Goal: Check status

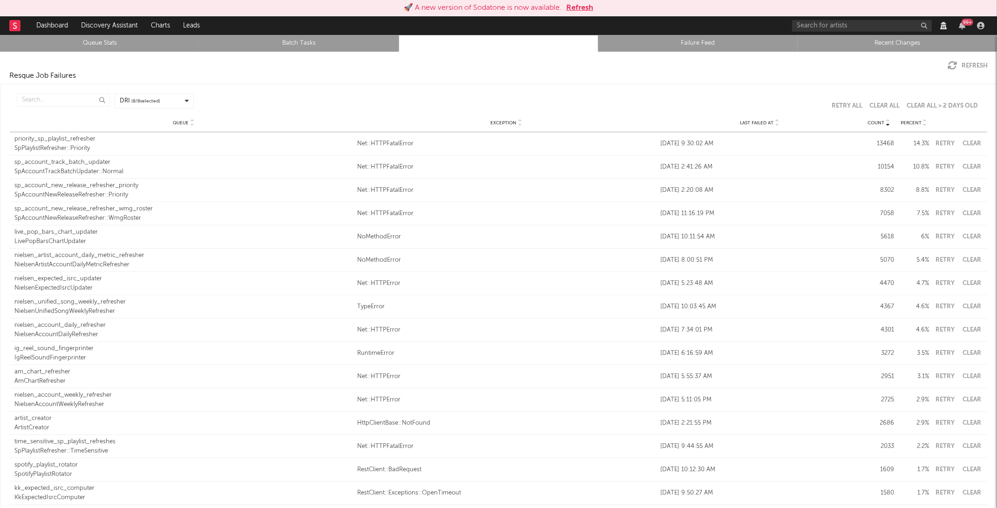
click at [579, 7] on button "Refresh" at bounding box center [579, 7] width 27 height 11
click at [89, 41] on link "Queue Stats" at bounding box center [99, 43] width 189 height 11
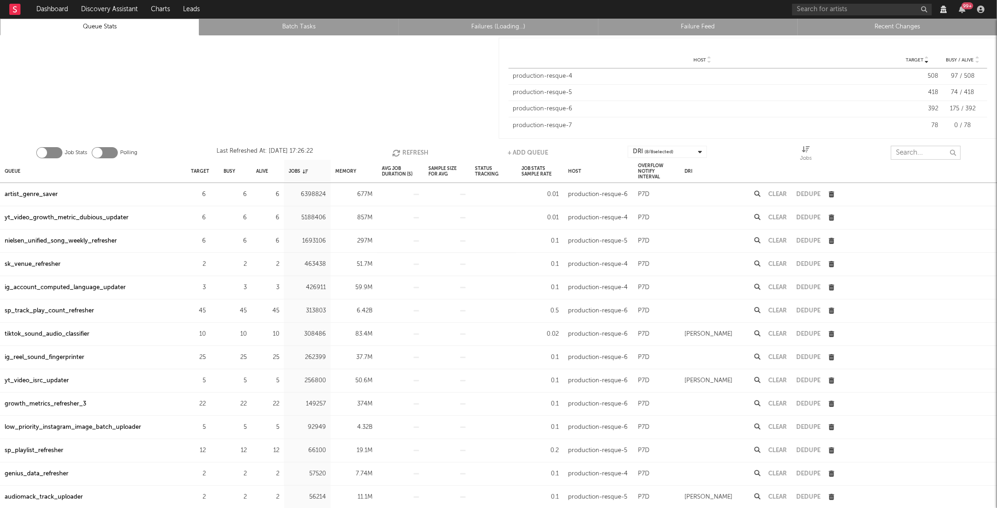
click at [903, 151] on input "text" at bounding box center [926, 153] width 70 height 14
paste input "nielsen_luminate_song_cleanup"
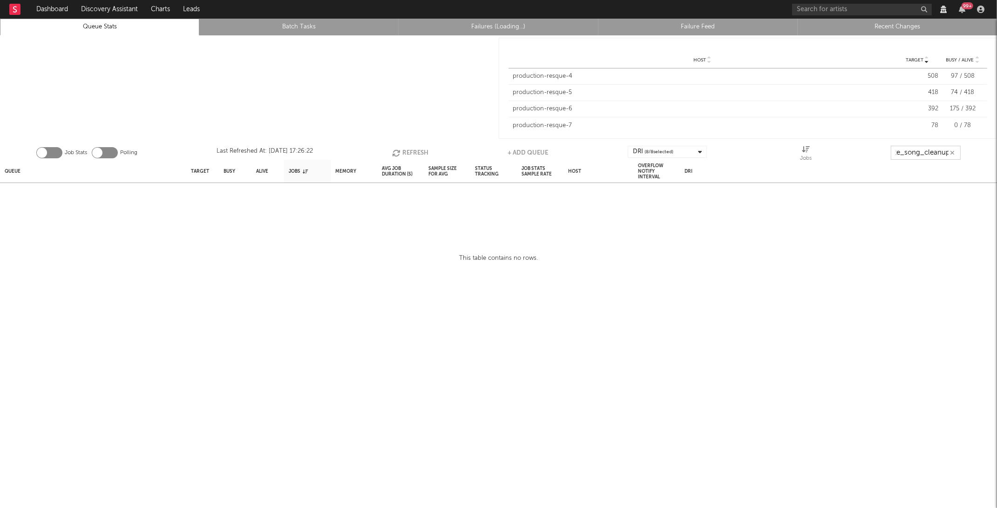
type input "nielsen_luminate_song_cleanup"
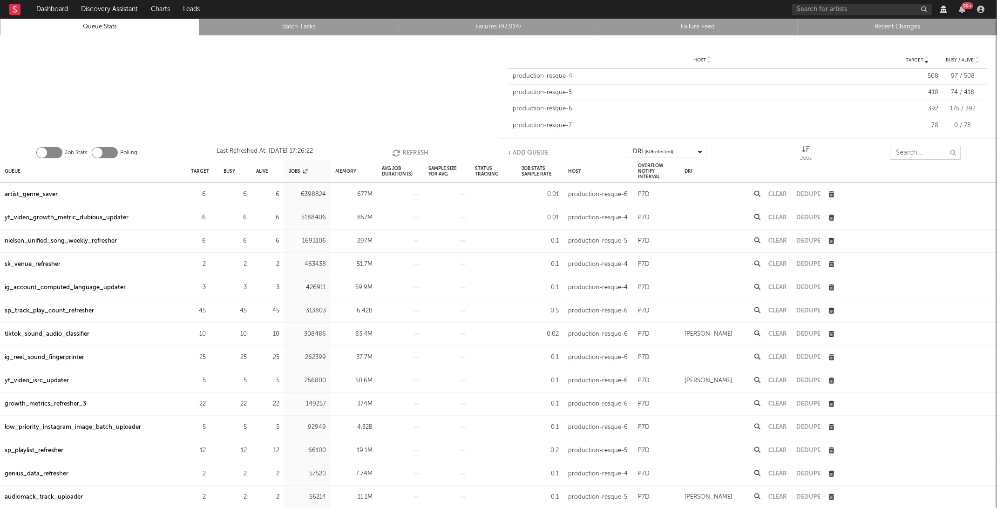
click at [416, 151] on button "Refresh" at bounding box center [410, 153] width 36 height 14
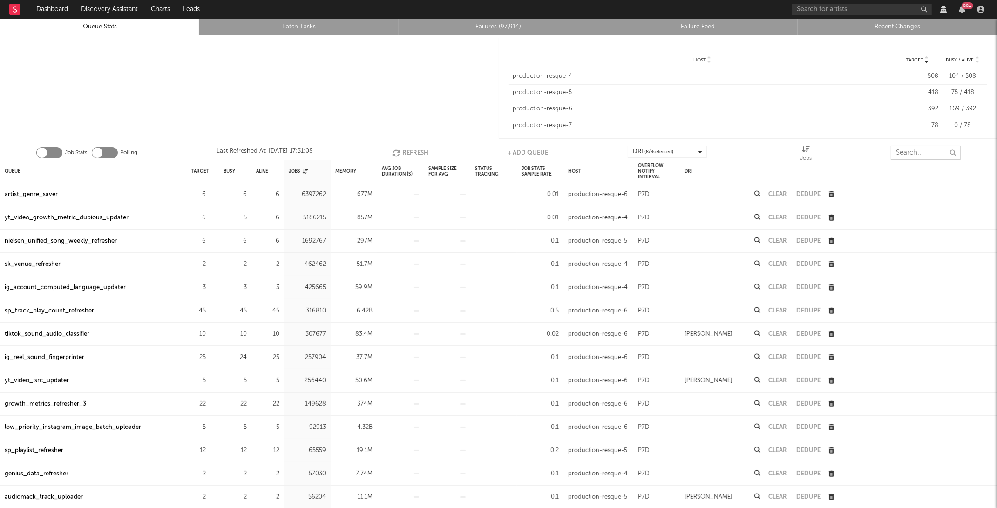
click at [416, 151] on button "Refresh" at bounding box center [410, 153] width 36 height 14
